Goal: Task Accomplishment & Management: Manage account settings

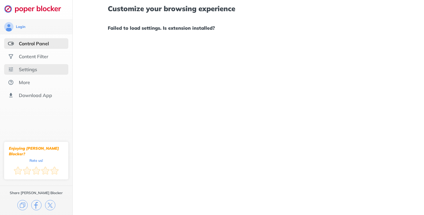
click at [29, 70] on div "Settings" at bounding box center [28, 70] width 18 height 6
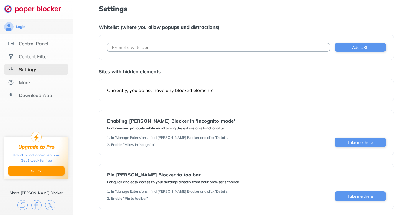
click at [166, 48] on input at bounding box center [218, 47] width 223 height 9
type input "[DOMAIN_NAME]"
click at [355, 46] on button "Add URL" at bounding box center [360, 47] width 51 height 9
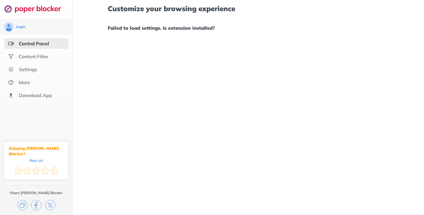
click at [11, 44] on img at bounding box center [11, 44] width 6 height 6
click at [10, 44] on img at bounding box center [11, 44] width 6 height 6
click at [31, 54] on div "Content Filter" at bounding box center [33, 57] width 29 height 6
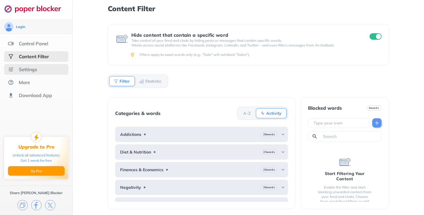
click at [26, 68] on div "Settings" at bounding box center [28, 70] width 18 height 6
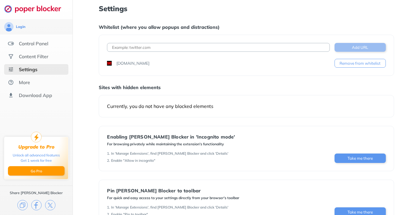
click at [348, 47] on button "Add URL" at bounding box center [360, 47] width 51 height 9
click at [169, 50] on input at bounding box center [218, 47] width 223 height 9
type input "[DOMAIN_NAME]"
click at [335, 49] on button "Add URL" at bounding box center [360, 47] width 51 height 9
